Goal: Transaction & Acquisition: Purchase product/service

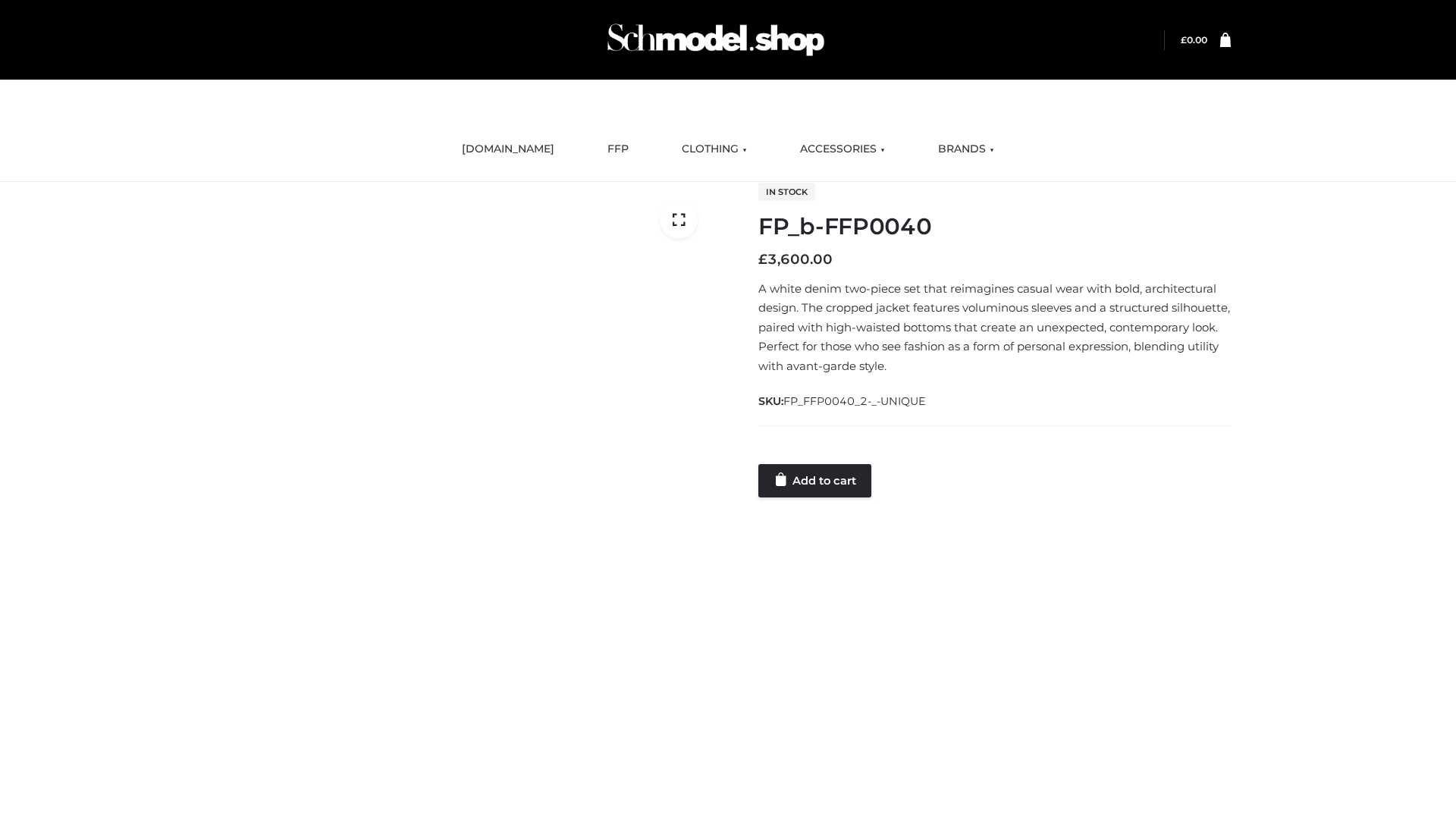
click at [816, 480] on link "Add to cart" at bounding box center [815, 481] width 113 height 33
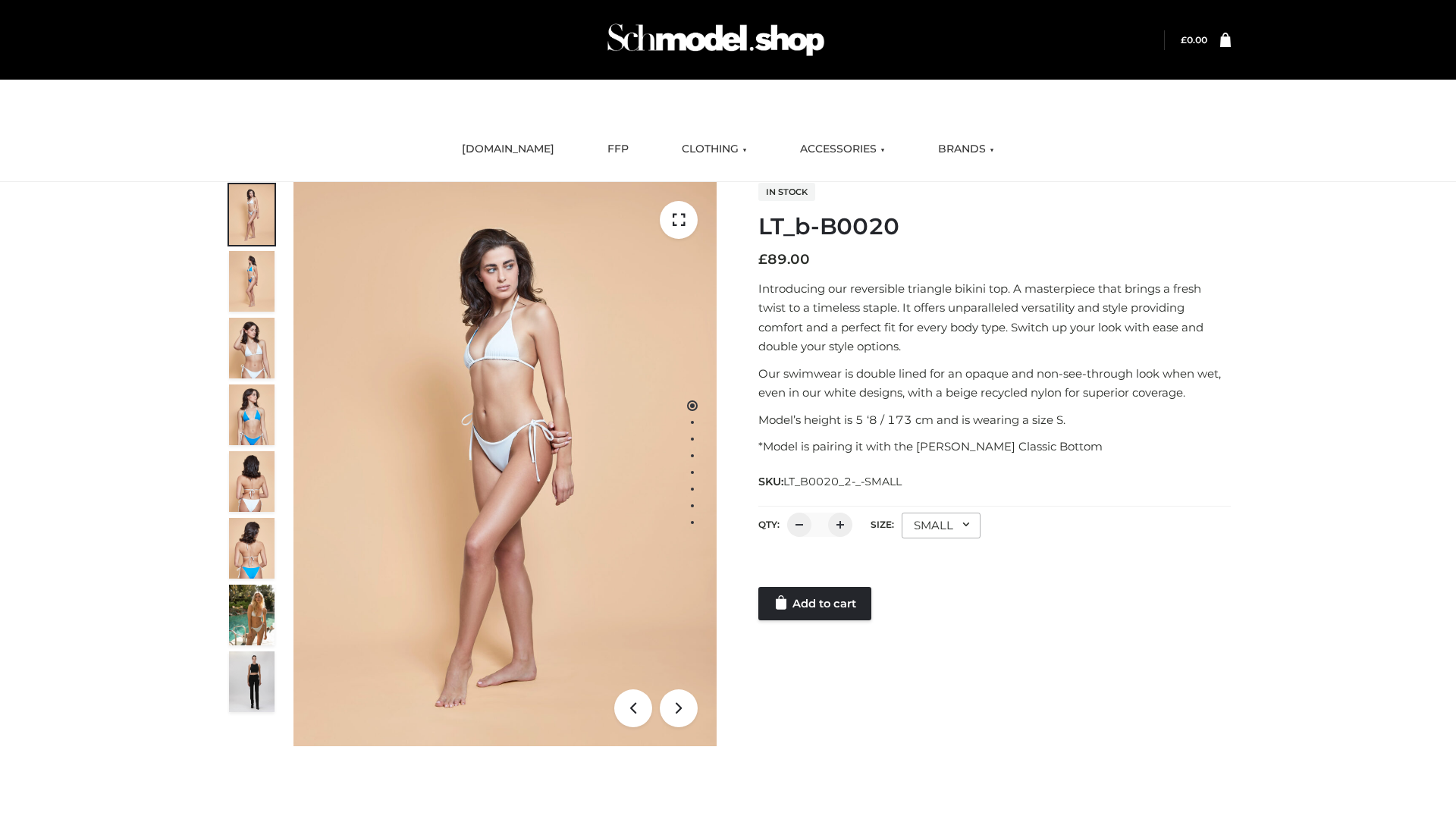
click at [816, 604] on link "Add to cart" at bounding box center [815, 603] width 113 height 33
